Goal: Navigation & Orientation: Find specific page/section

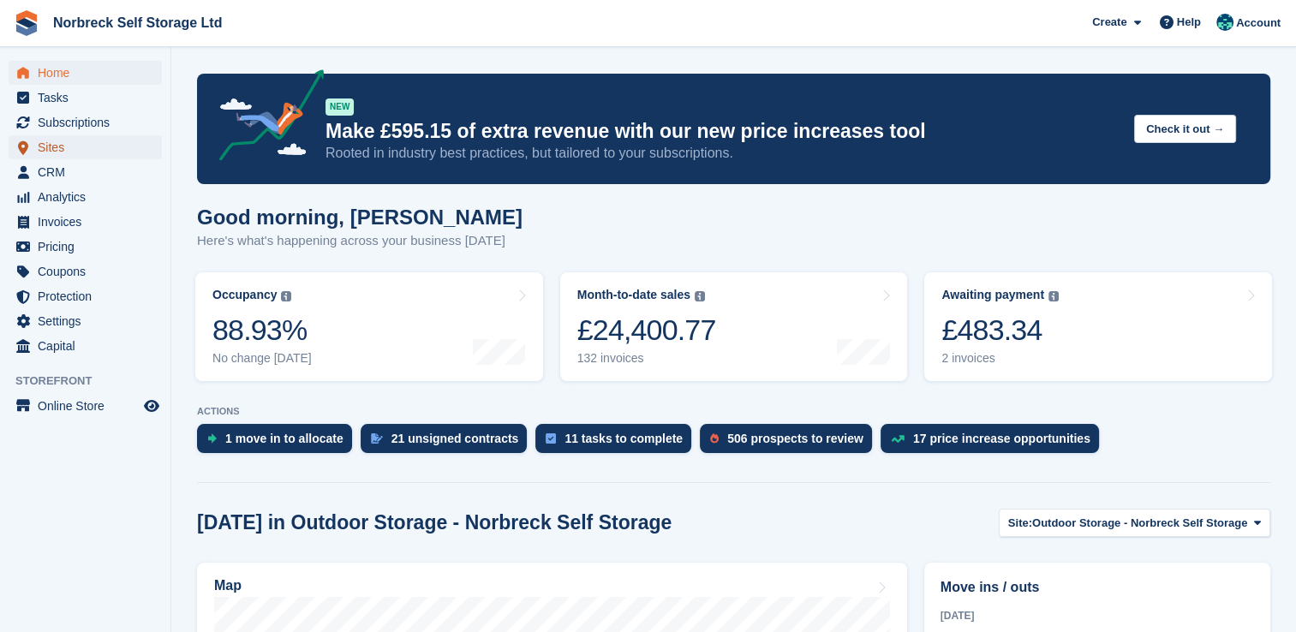
click at [45, 156] on span "Sites" at bounding box center [89, 147] width 103 height 24
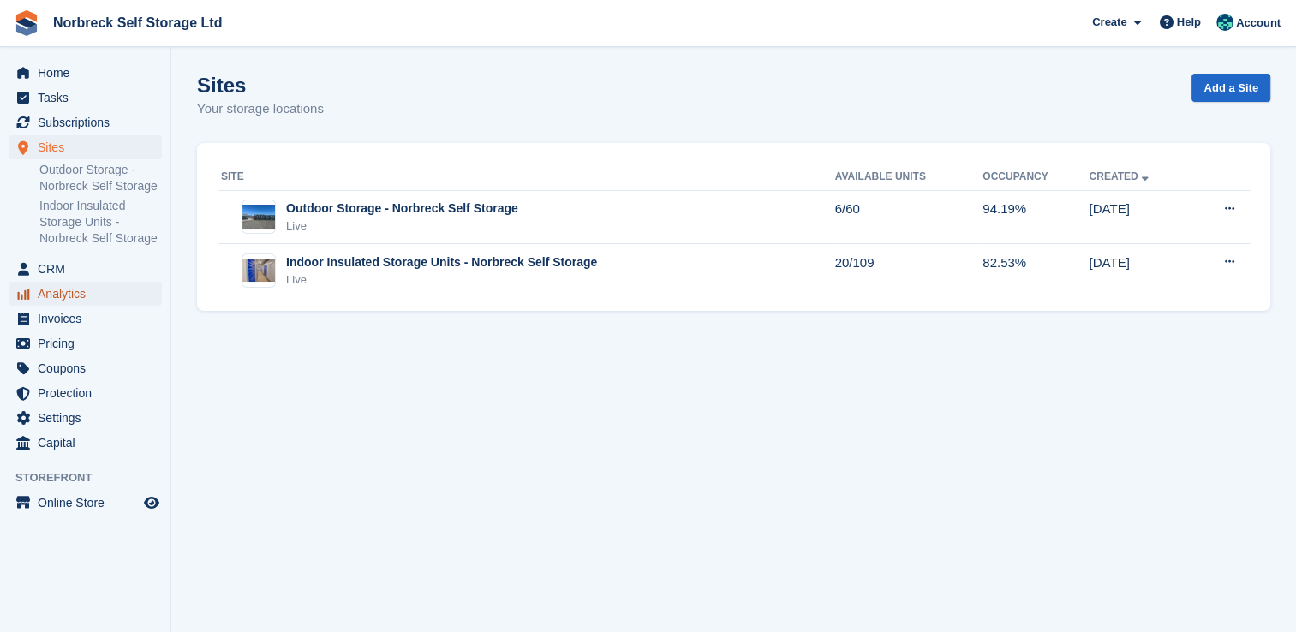
click at [75, 290] on span "Analytics" at bounding box center [89, 294] width 103 height 24
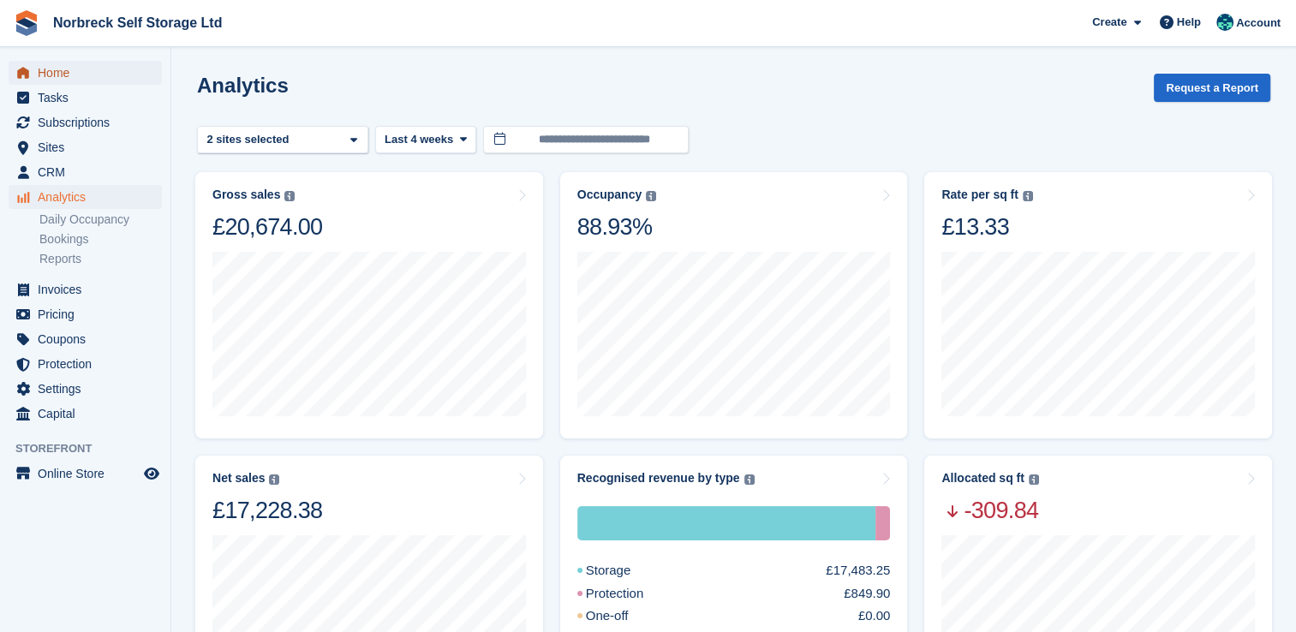
click at [82, 75] on span "Home" at bounding box center [89, 73] width 103 height 24
